Goal: Find specific page/section: Find specific page/section

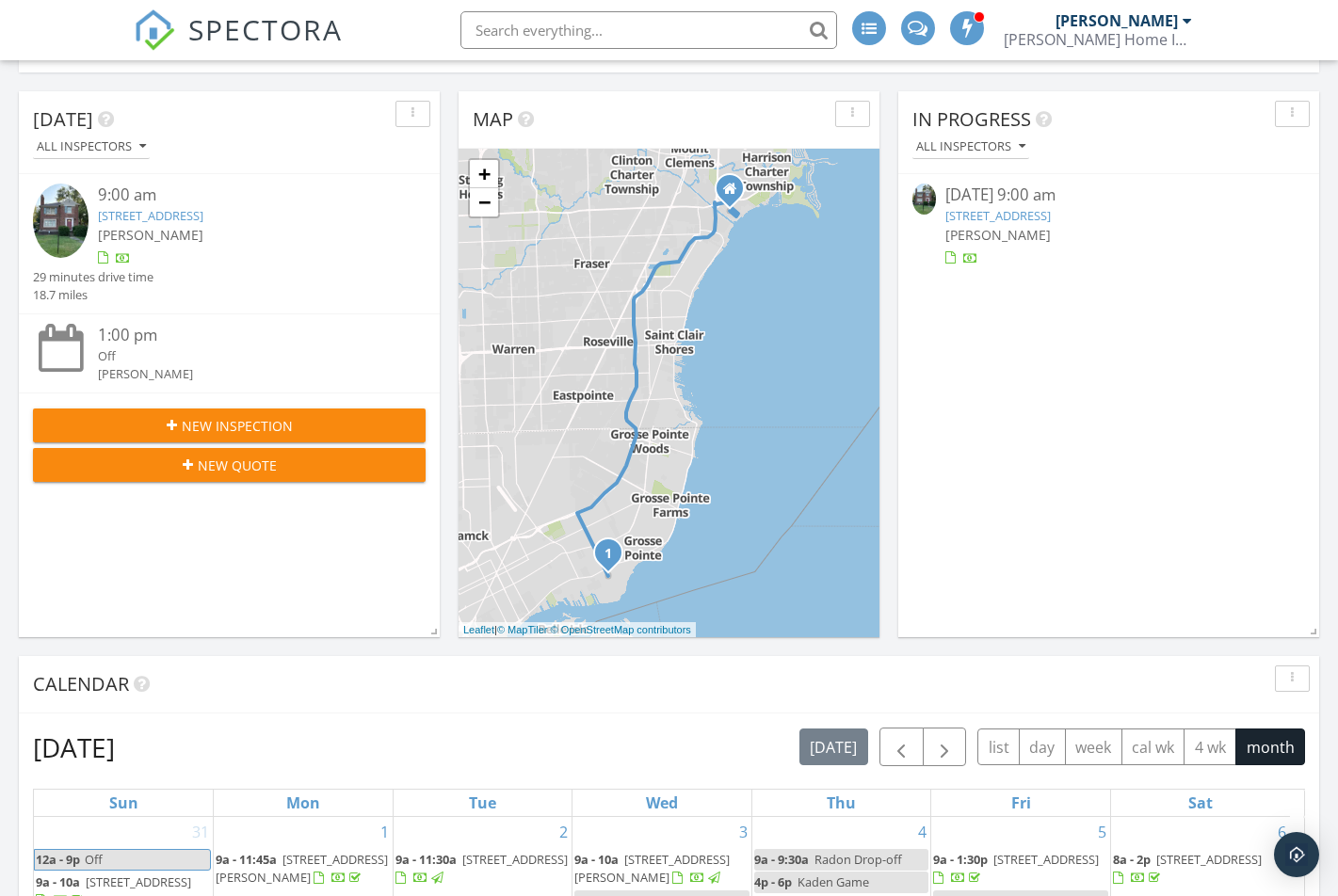
scroll to position [189, 0]
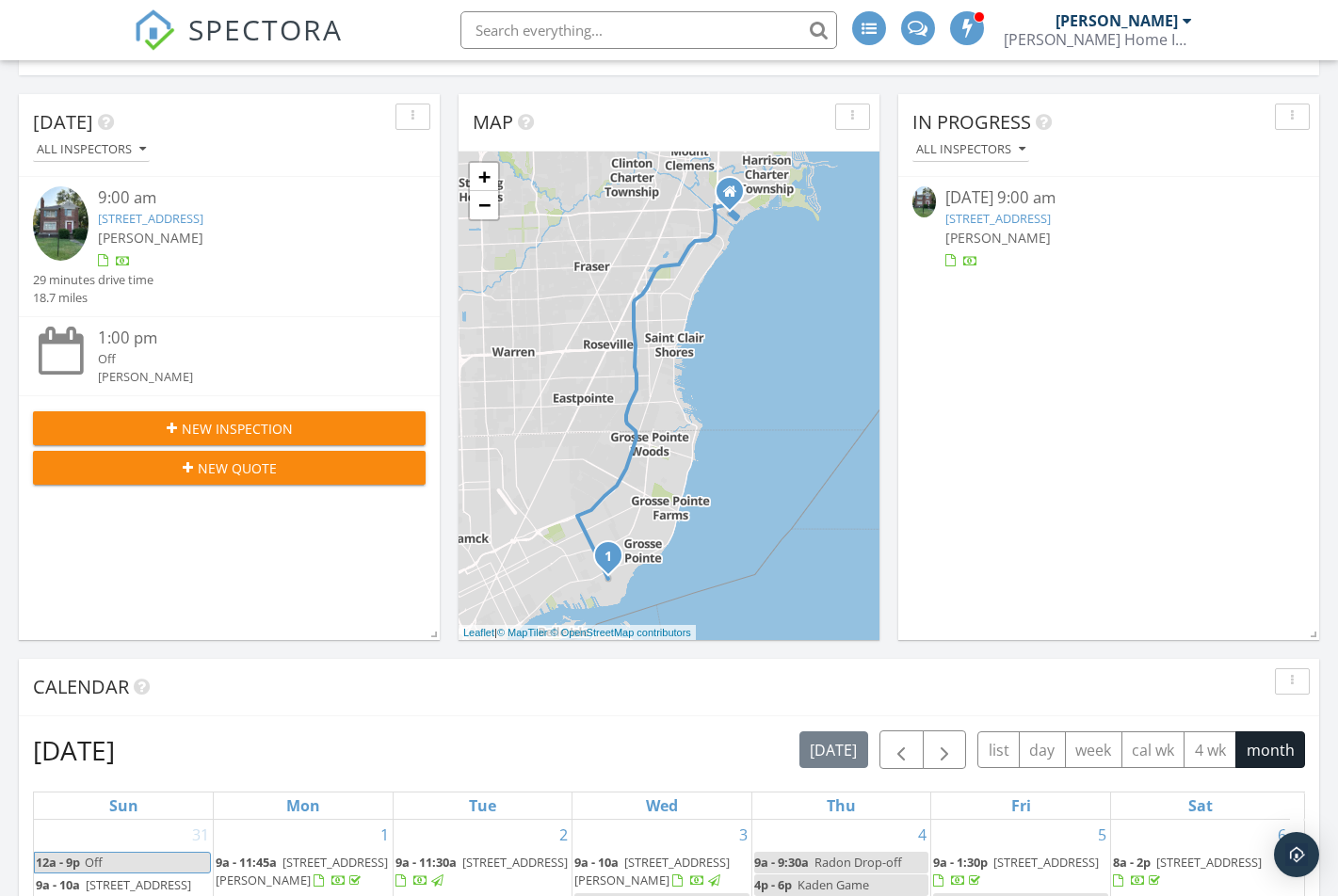
click at [1028, 226] on link "[STREET_ADDRESS]" at bounding box center [998, 218] width 106 height 17
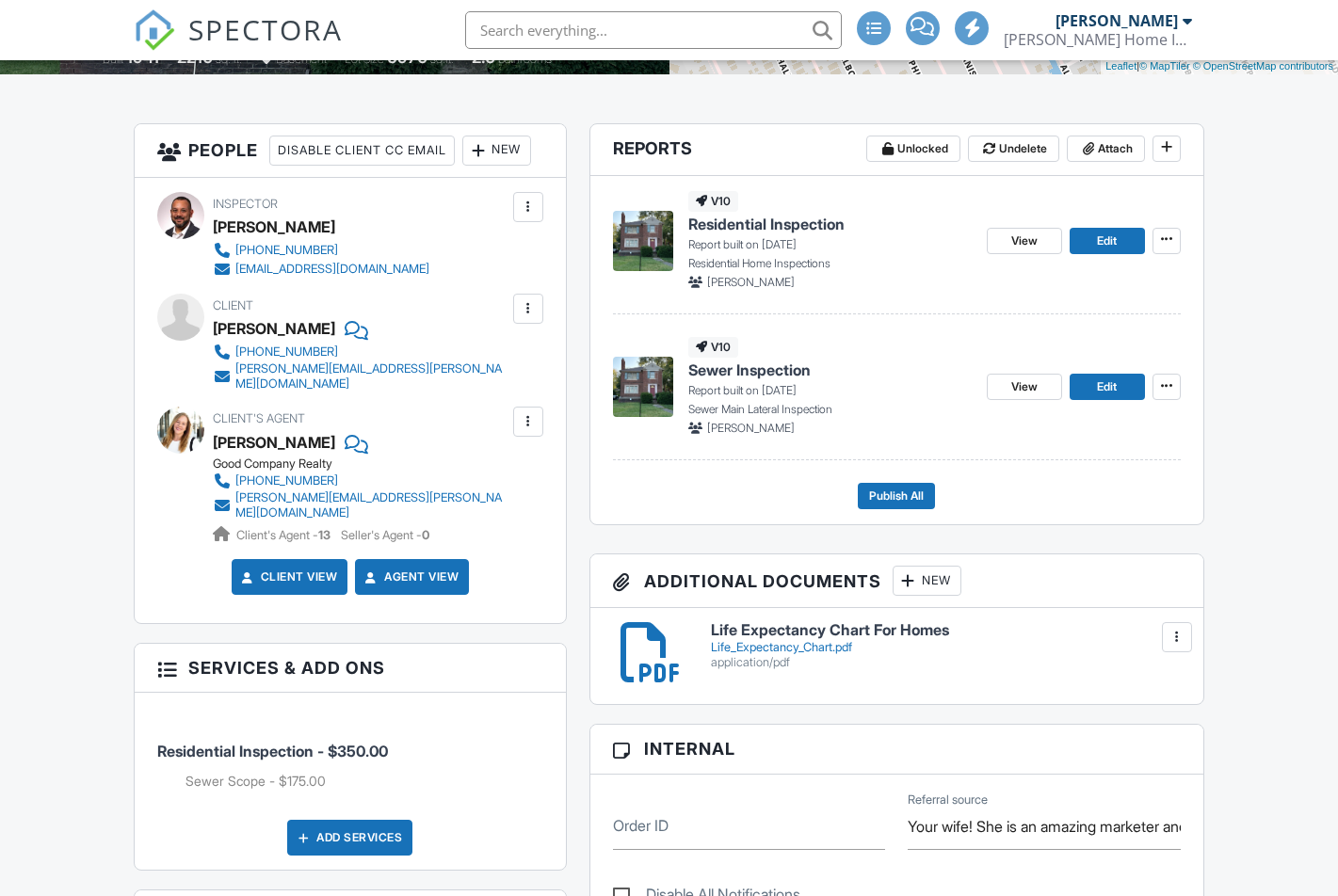
scroll to position [471, 0]
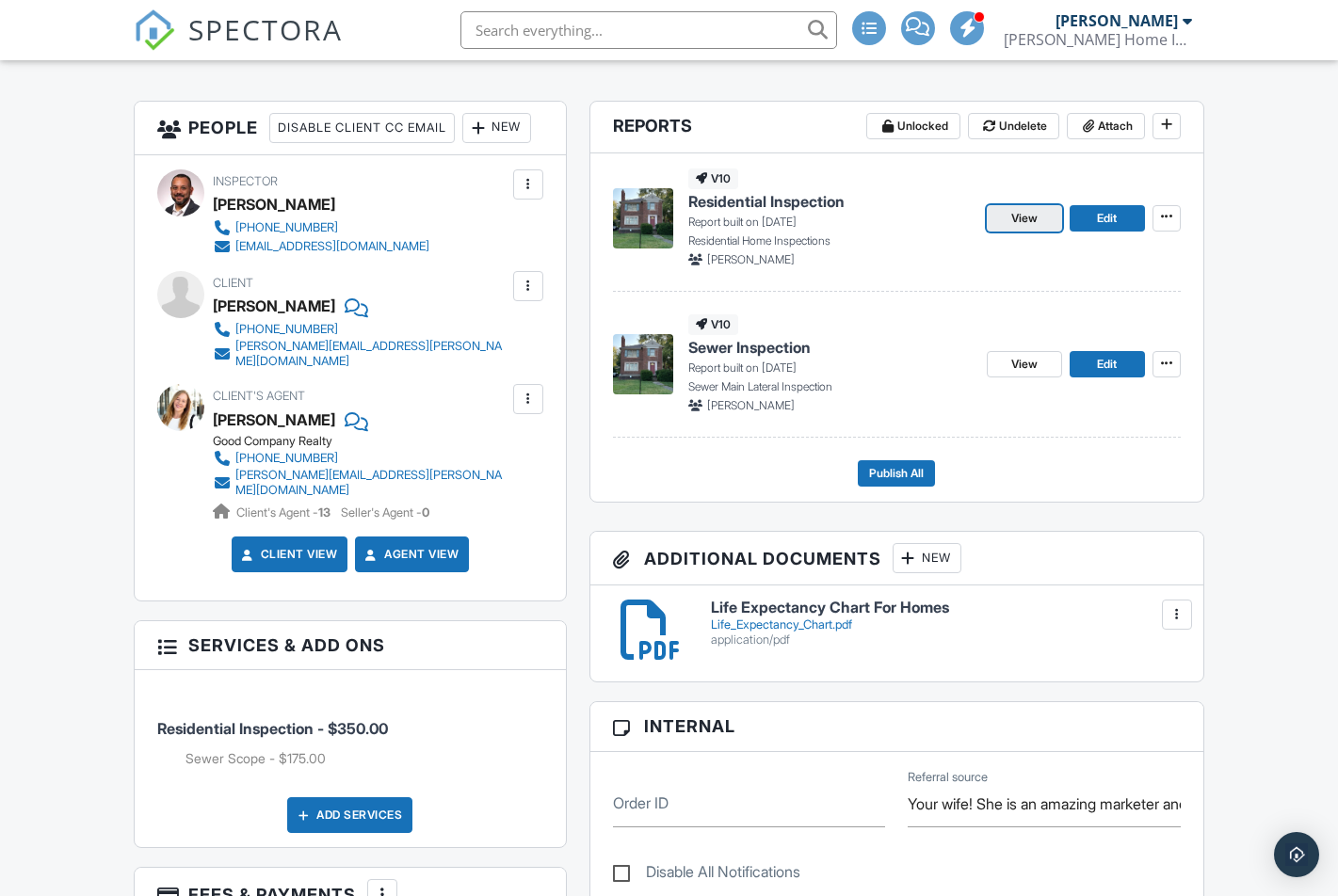
click at [1019, 215] on span "View" at bounding box center [1024, 218] width 26 height 19
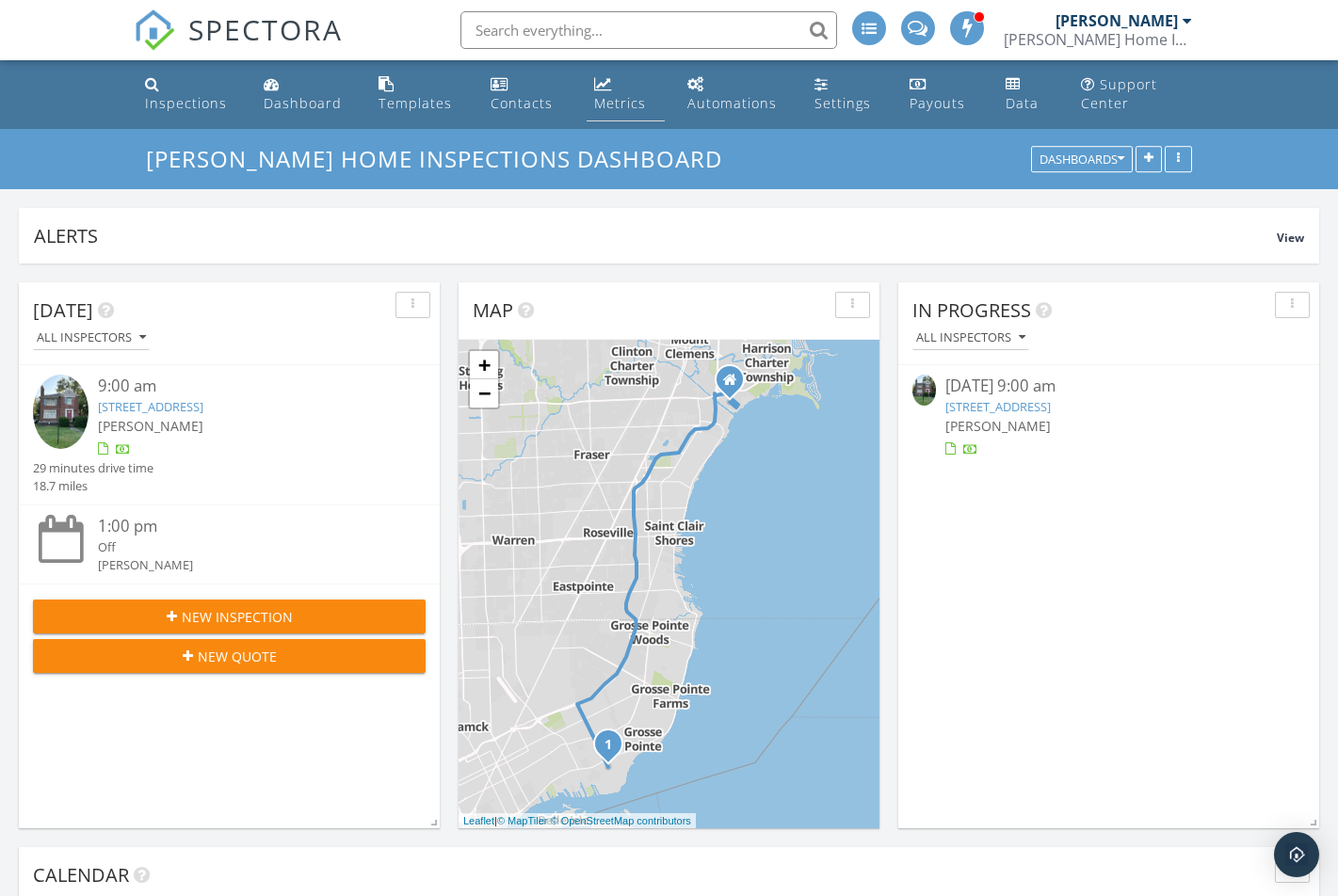
click at [594, 107] on div "Metrics" at bounding box center [620, 103] width 52 height 18
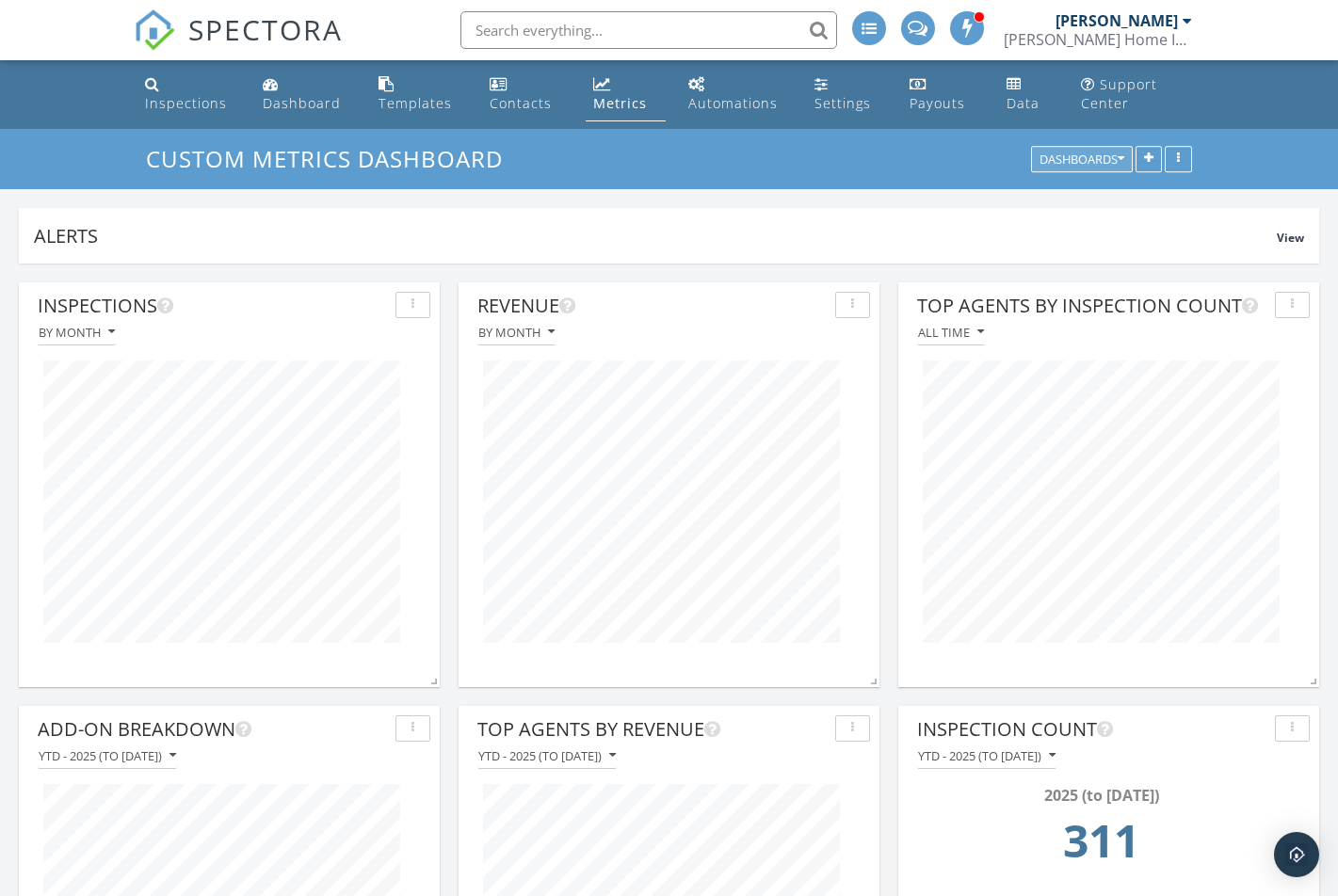
click at [1119, 156] on icon "button" at bounding box center [1120, 159] width 7 height 13
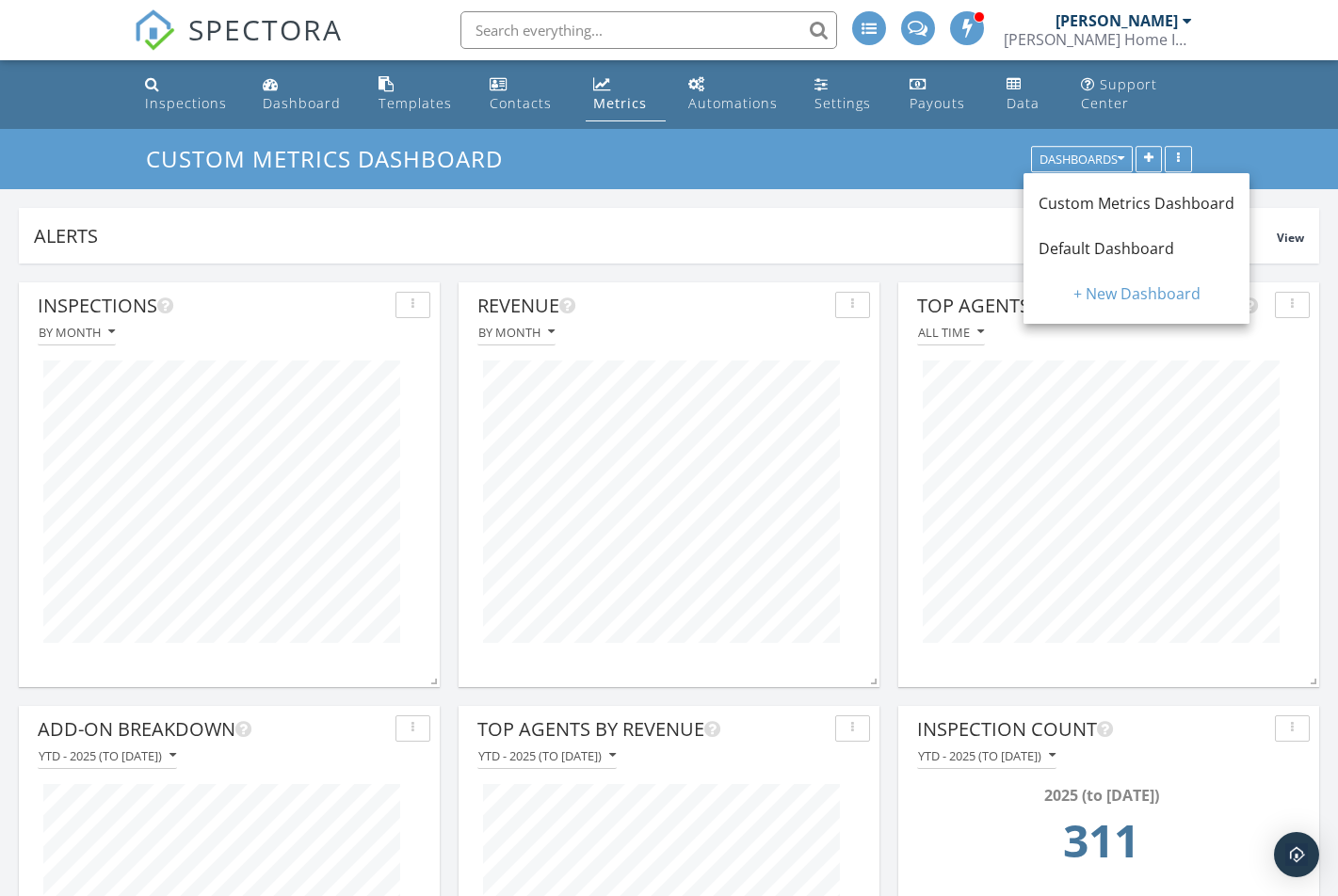
click at [1086, 241] on span "Default Dashboard" at bounding box center [1106, 248] width 136 height 21
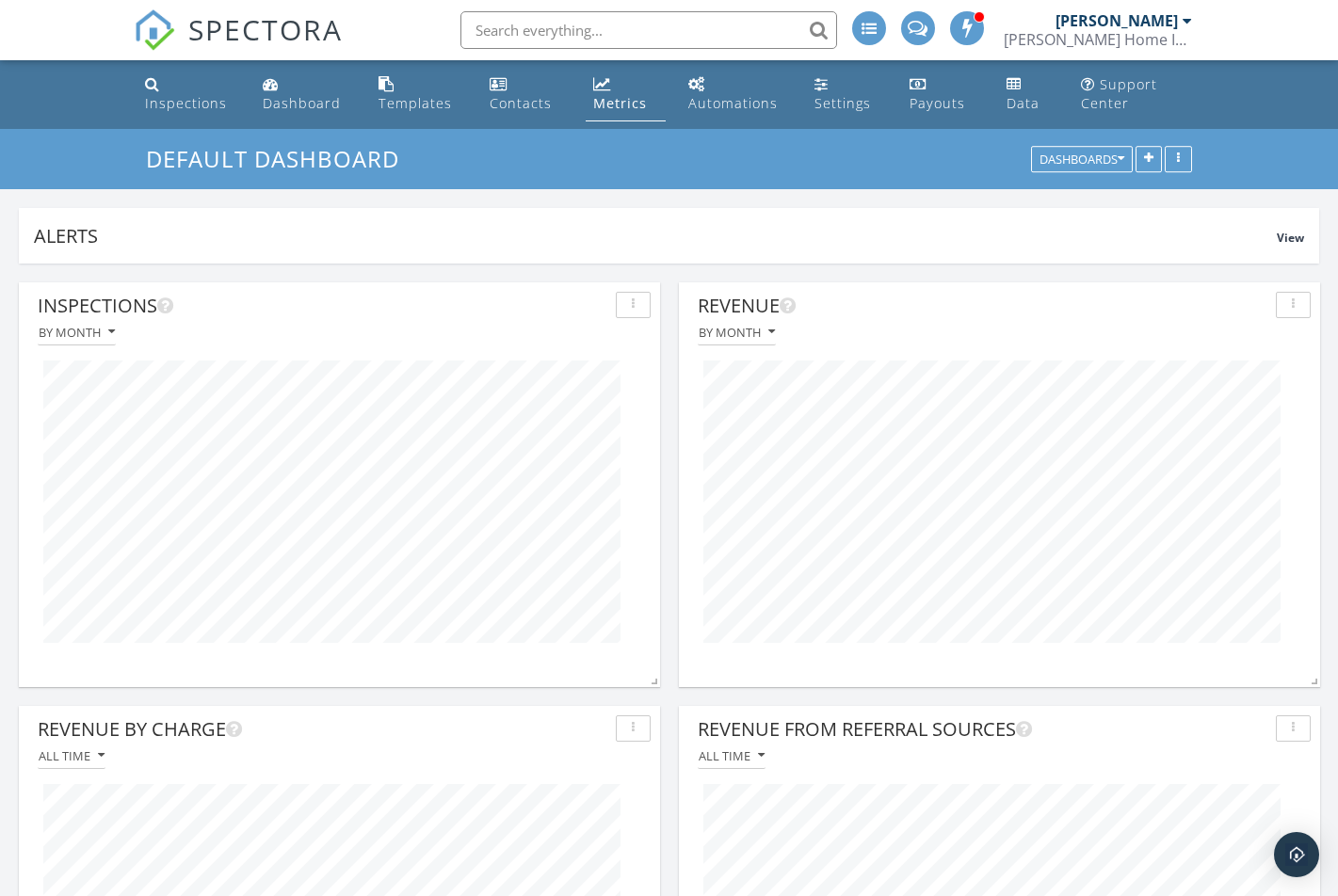
scroll to position [405, 641]
click at [300, 84] on link "Dashboard" at bounding box center [305, 94] width 101 height 54
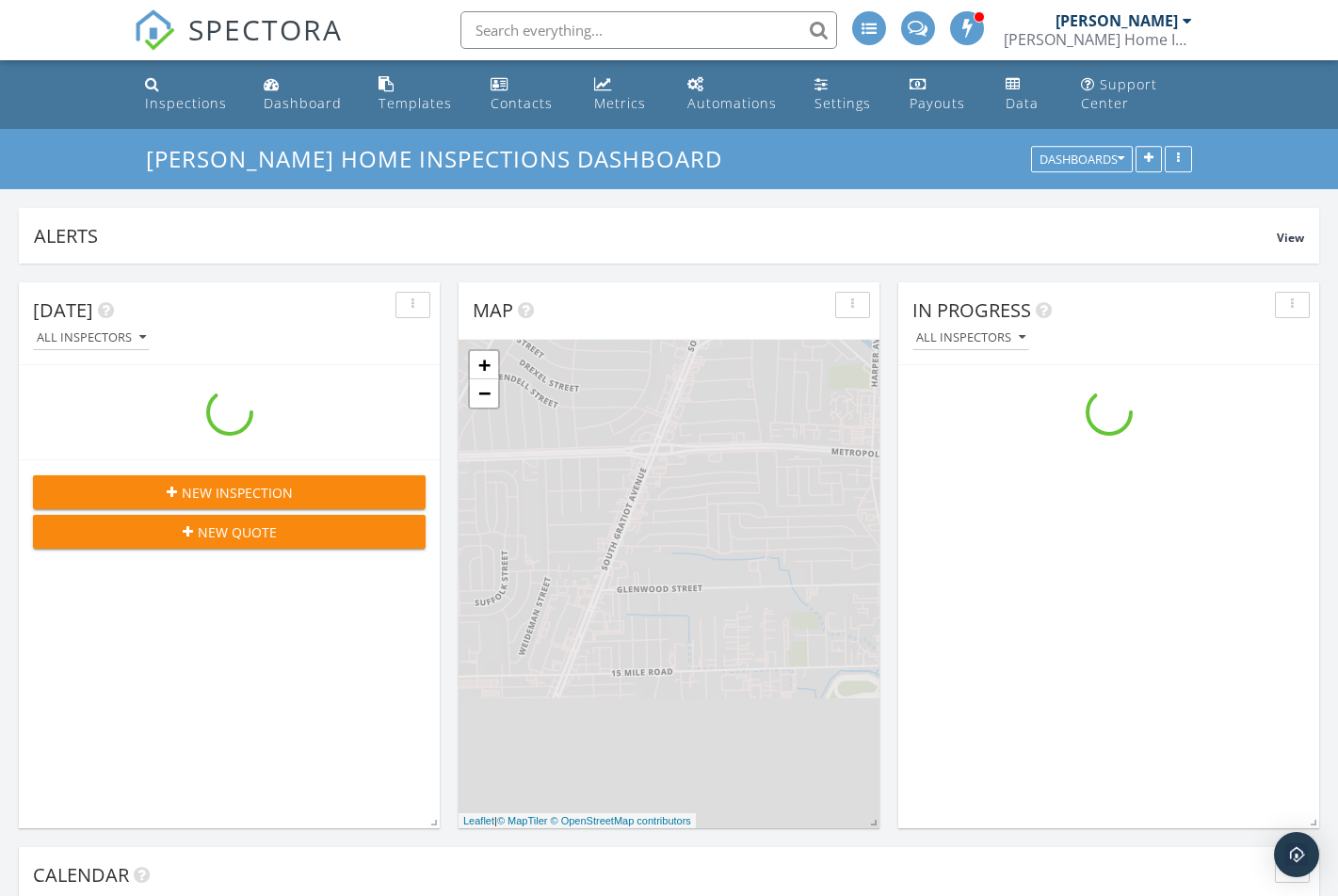
scroll to position [2354, 1367]
